Goal: Task Accomplishment & Management: Use online tool/utility

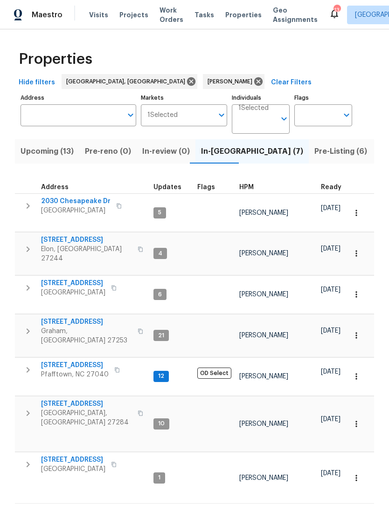
click at [314, 154] on span "Pre-Listing (6)" at bounding box center [340, 151] width 53 height 13
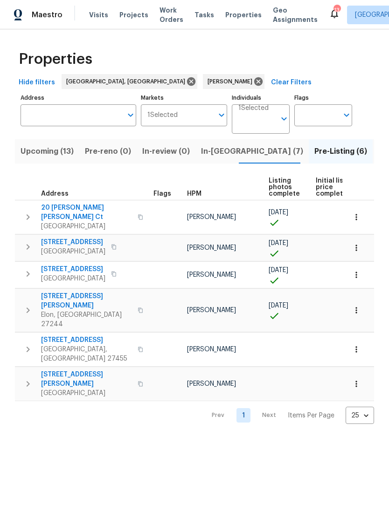
click at [225, 152] on span "In-reno (7)" at bounding box center [252, 151] width 102 height 13
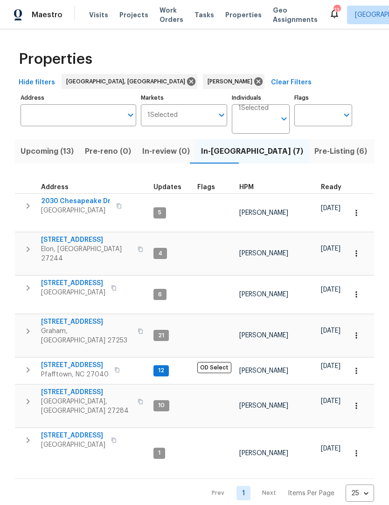
click at [89, 202] on span "2030 Chesapeake Dr" at bounding box center [75, 201] width 69 height 9
click at [51, 159] on button "Upcoming (13)" at bounding box center [47, 151] width 64 height 24
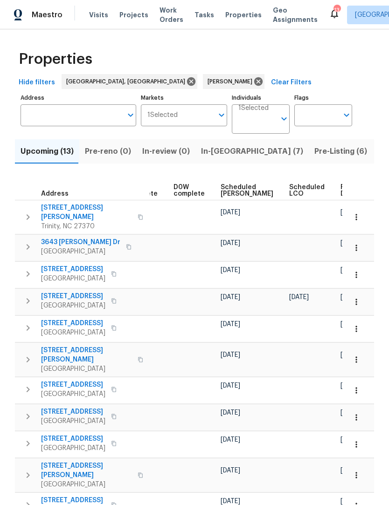
scroll to position [0, 233]
click at [341, 190] on span "Ready Date" at bounding box center [351, 190] width 21 height 13
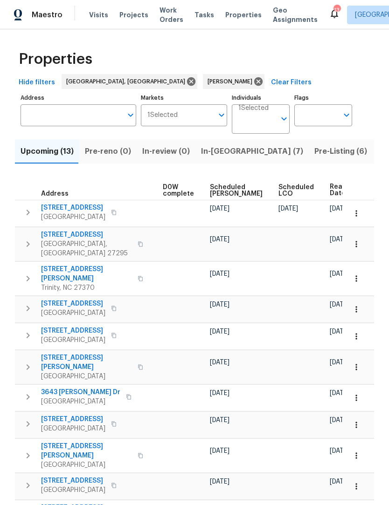
scroll to position [0, 226]
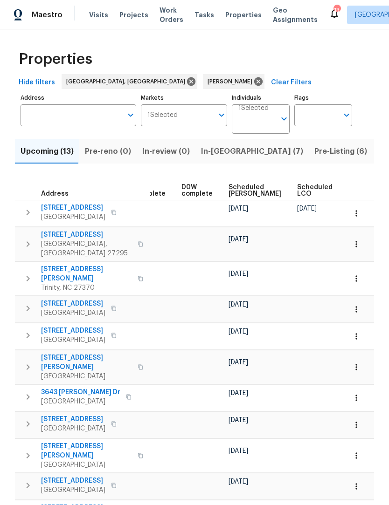
click at [213, 147] on span "In-reno (7)" at bounding box center [252, 151] width 102 height 13
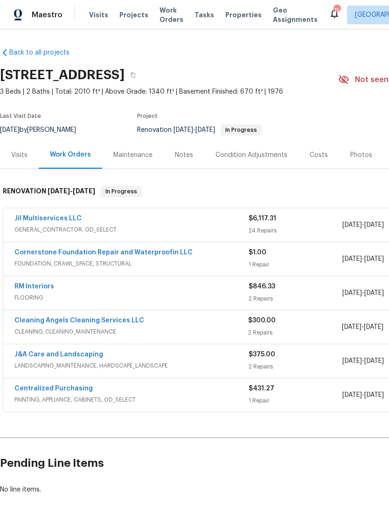
click at [53, 220] on link "Jil Multiservices LLC" at bounding box center [47, 218] width 67 height 7
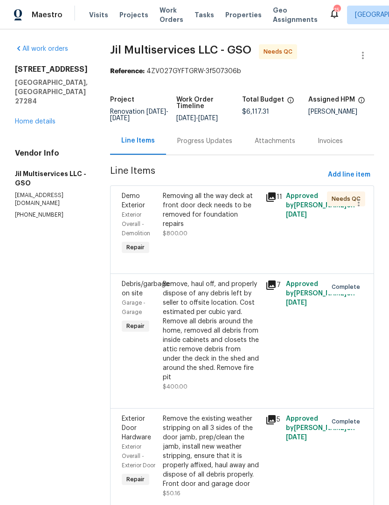
click at [198, 217] on div "Removing all the way deck at front door deck needs to be removed for foundation…" at bounding box center [211, 210] width 97 height 37
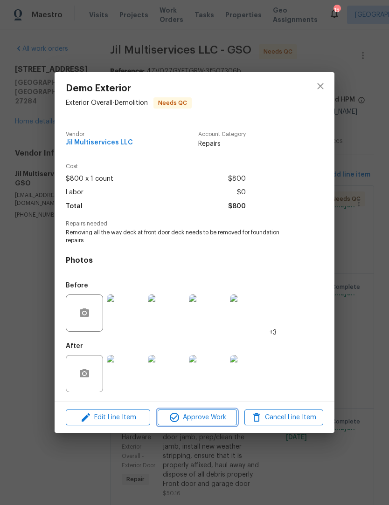
click at [212, 421] on span "Approve Work" at bounding box center [196, 418] width 73 height 12
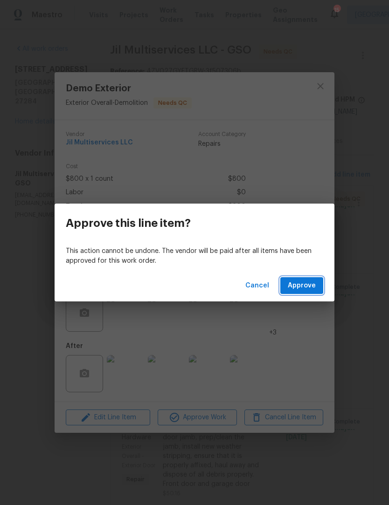
click at [310, 283] on span "Approve" at bounding box center [302, 286] width 28 height 12
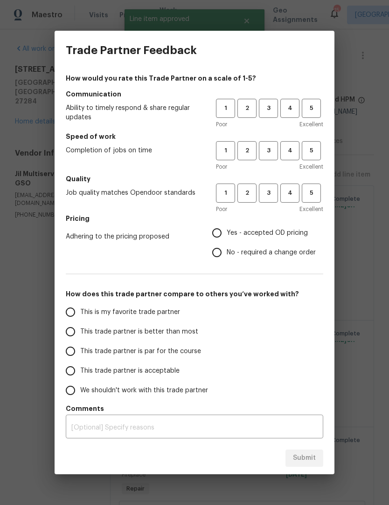
click at [268, 106] on span "3" at bounding box center [268, 108] width 17 height 11
click at [274, 151] on span "3" at bounding box center [268, 150] width 17 height 11
click at [271, 195] on span "3" at bounding box center [268, 193] width 17 height 11
click at [221, 238] on input "Yes - accepted OD pricing" at bounding box center [217, 233] width 20 height 20
radio input "true"
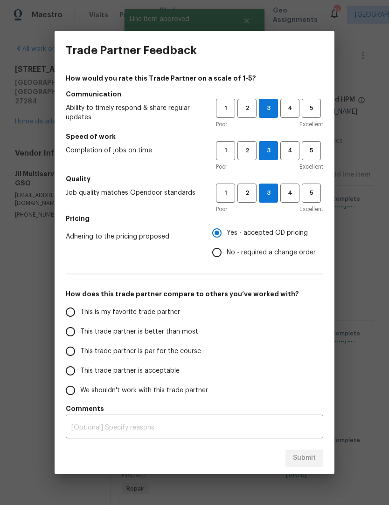
click at [78, 345] on input "This trade partner is par for the course" at bounding box center [71, 352] width 20 height 20
click at [309, 463] on span "Submit" at bounding box center [304, 459] width 23 height 12
radio input "true"
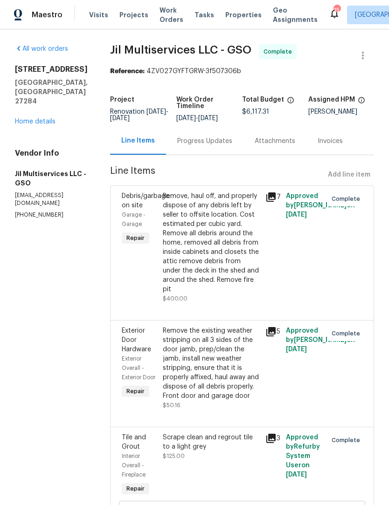
click at [34, 118] on link "Home details" at bounding box center [35, 121] width 41 height 7
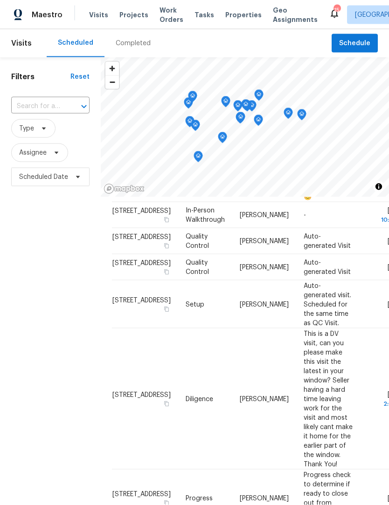
scroll to position [0, 0]
